Goal: Navigation & Orientation: Find specific page/section

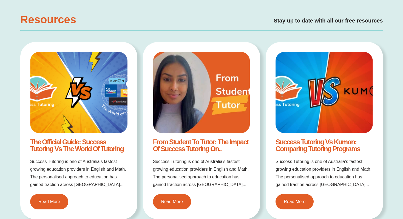
scroll to position [1028, 0]
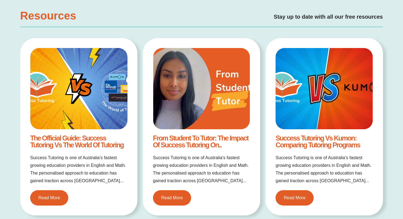
click at [188, 141] on link "From Student to Tutor: The Impact of Success Tutoring on.." at bounding box center [200, 141] width 95 height 15
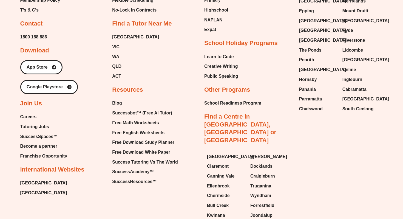
scroll to position [392, 0]
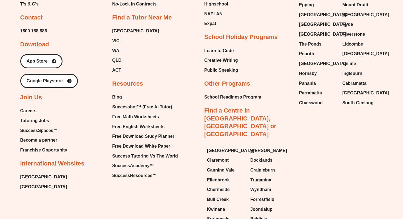
click at [54, 149] on span "Franchise Opportunity" at bounding box center [43, 150] width 47 height 8
